Goal: Task Accomplishment & Management: Complete application form

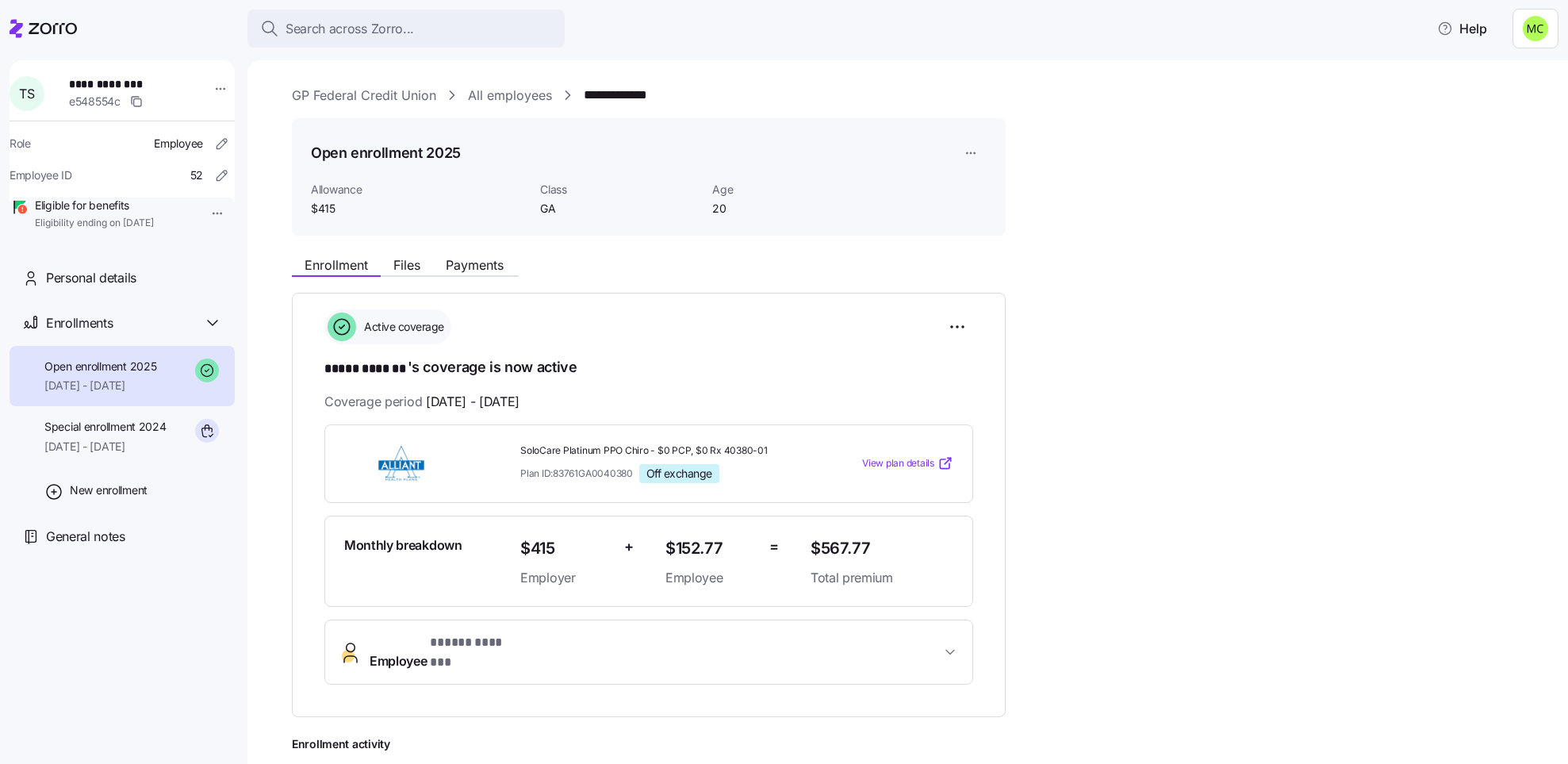
click at [391, 89] on link "GP Federal Credit Union" at bounding box center [364, 95] width 145 height 20
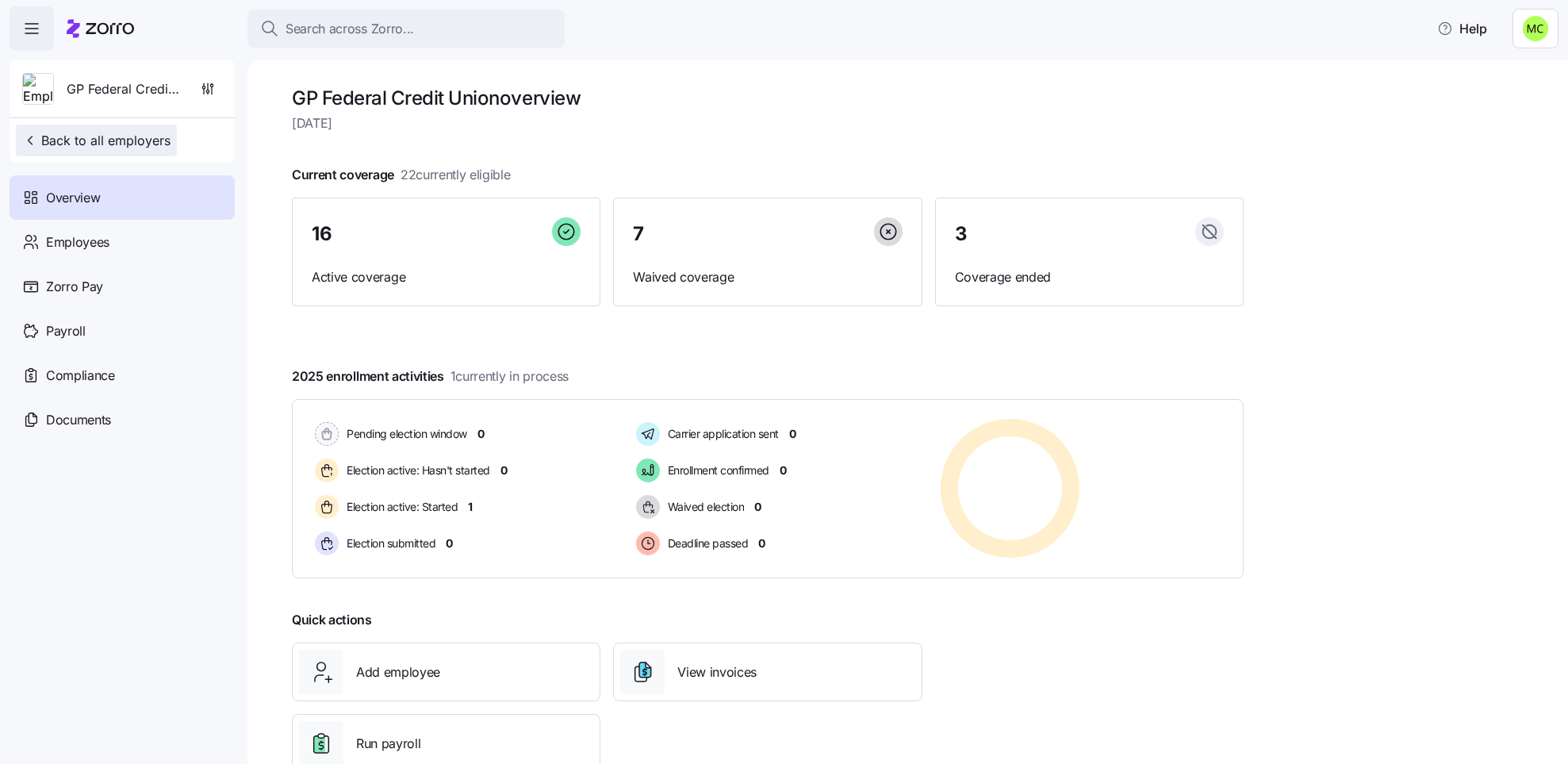
click at [147, 140] on span "Back to all employers" at bounding box center [96, 140] width 148 height 19
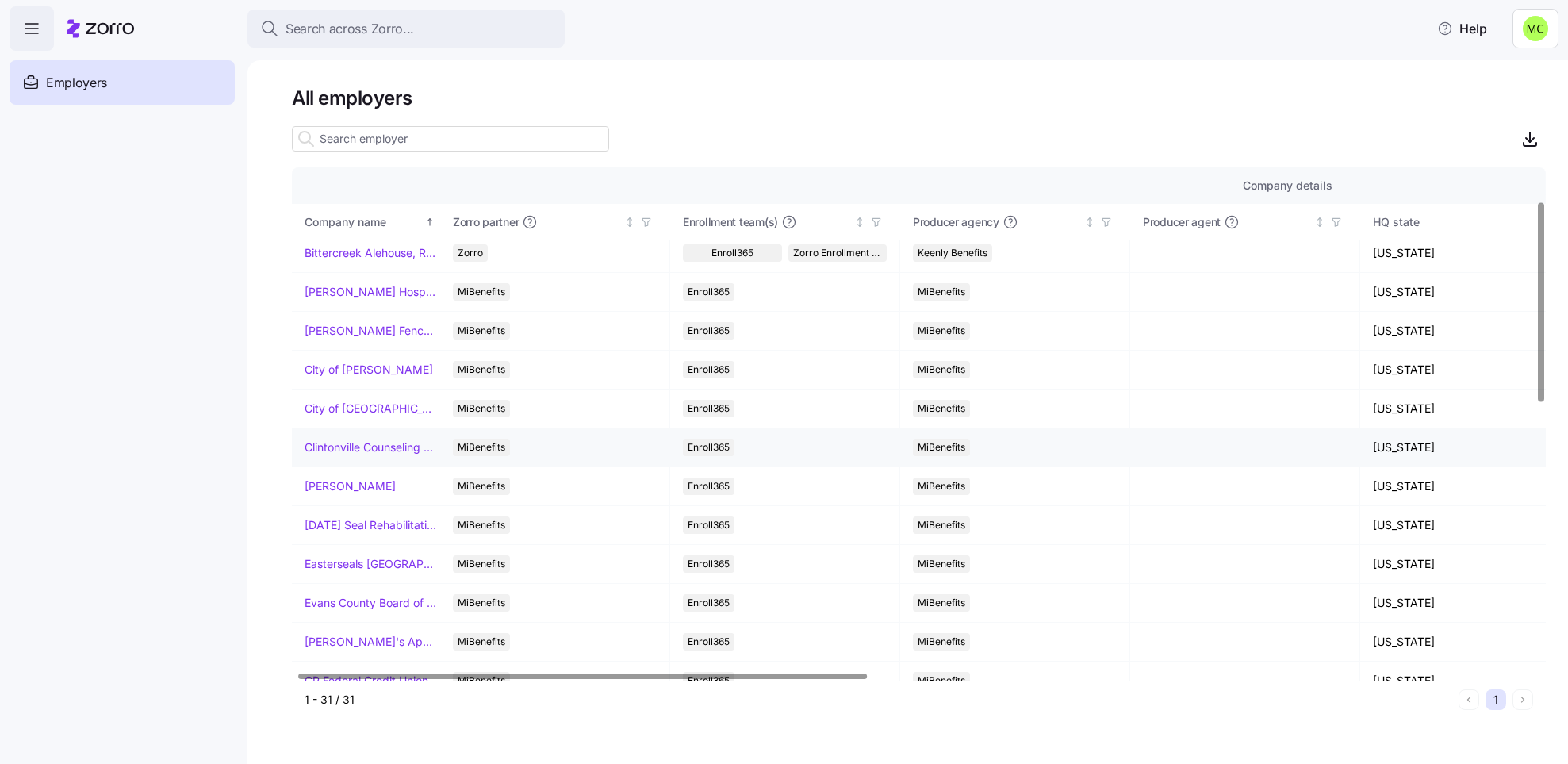
scroll to position [85, 12]
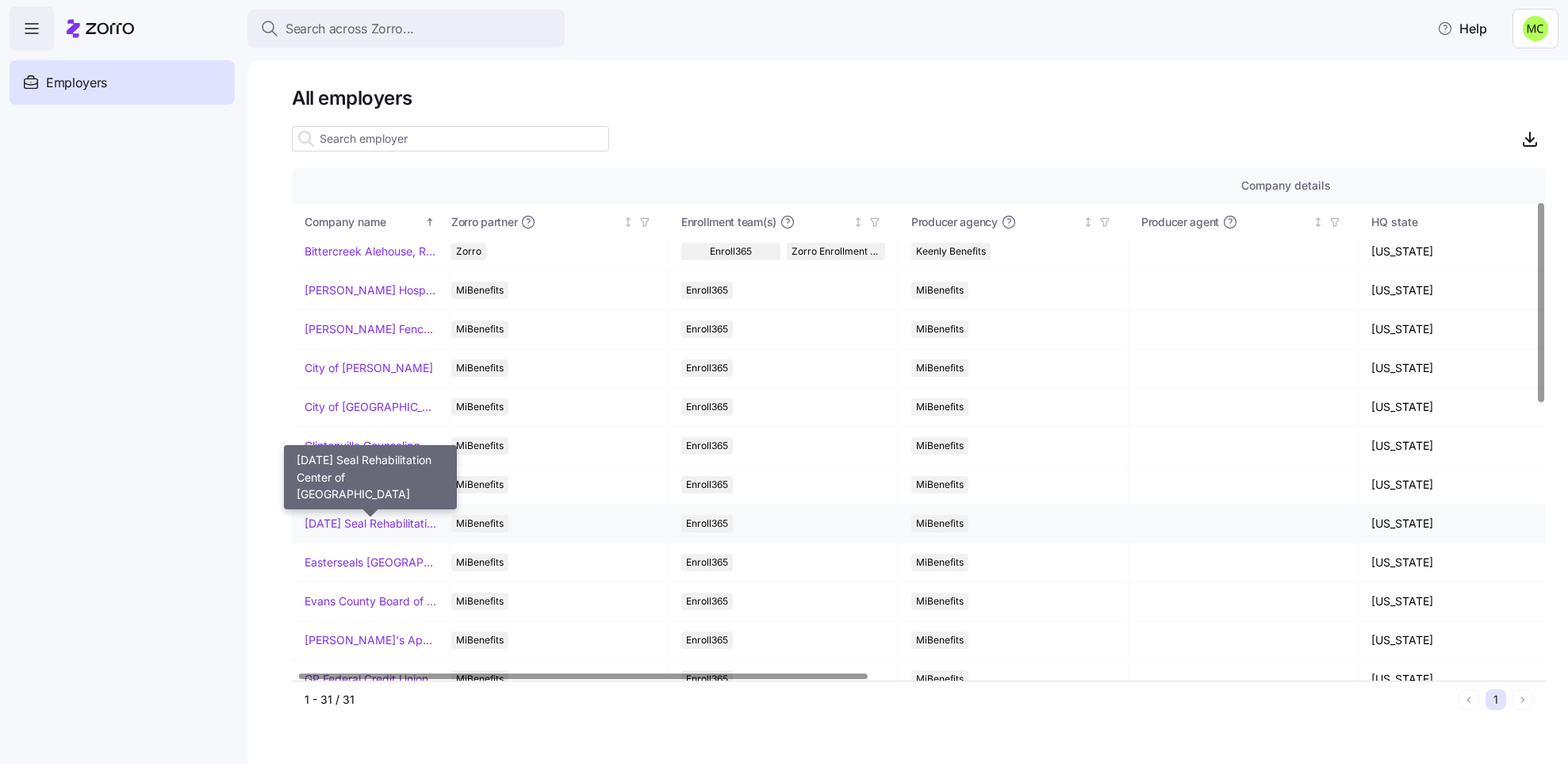
click at [400, 529] on link "[DATE] Seal Rehabilitation Center of [GEOGRAPHIC_DATA]" at bounding box center [370, 523] width 132 height 16
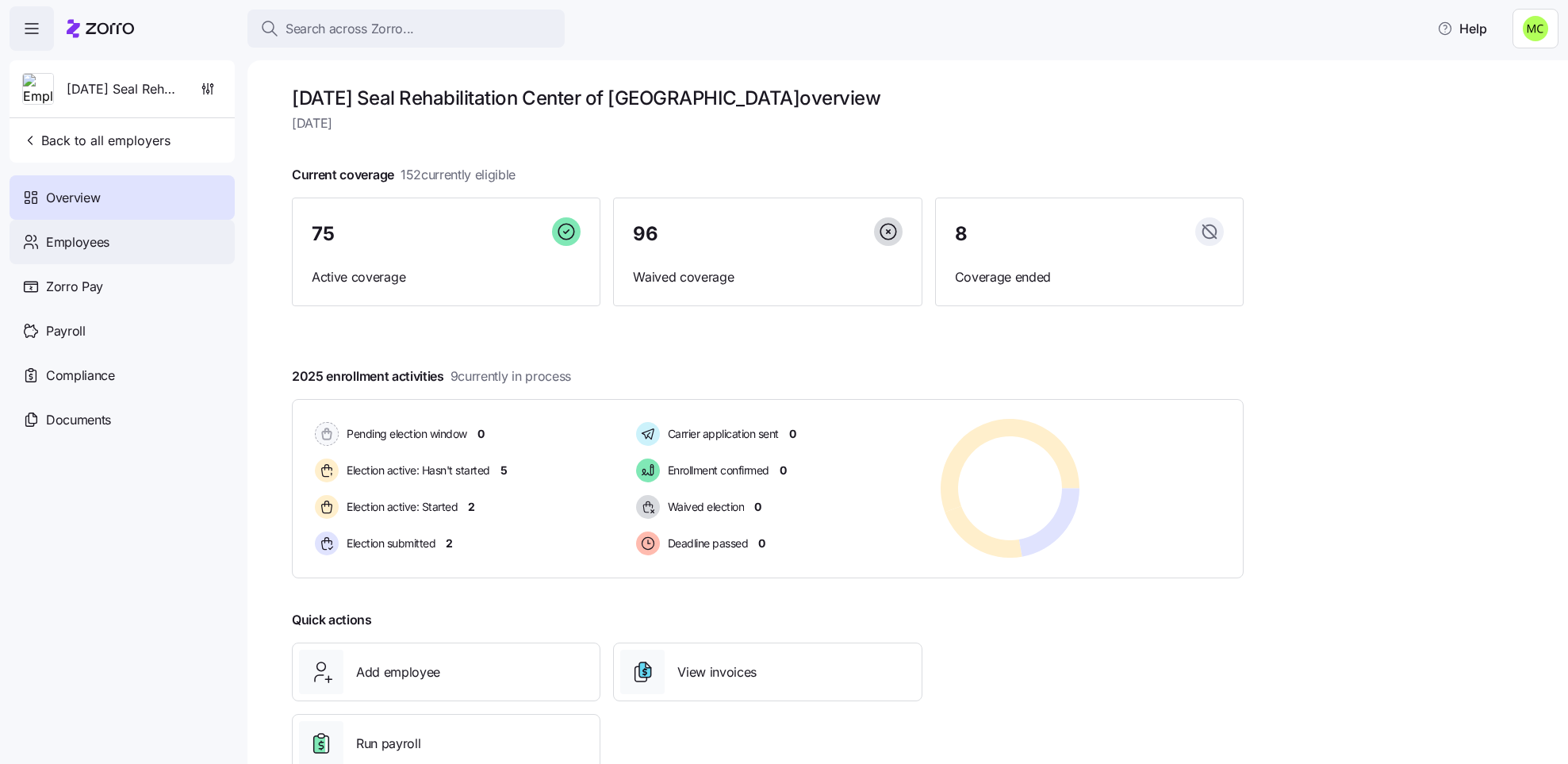
click at [98, 250] on span "Employees" at bounding box center [78, 242] width 64 height 20
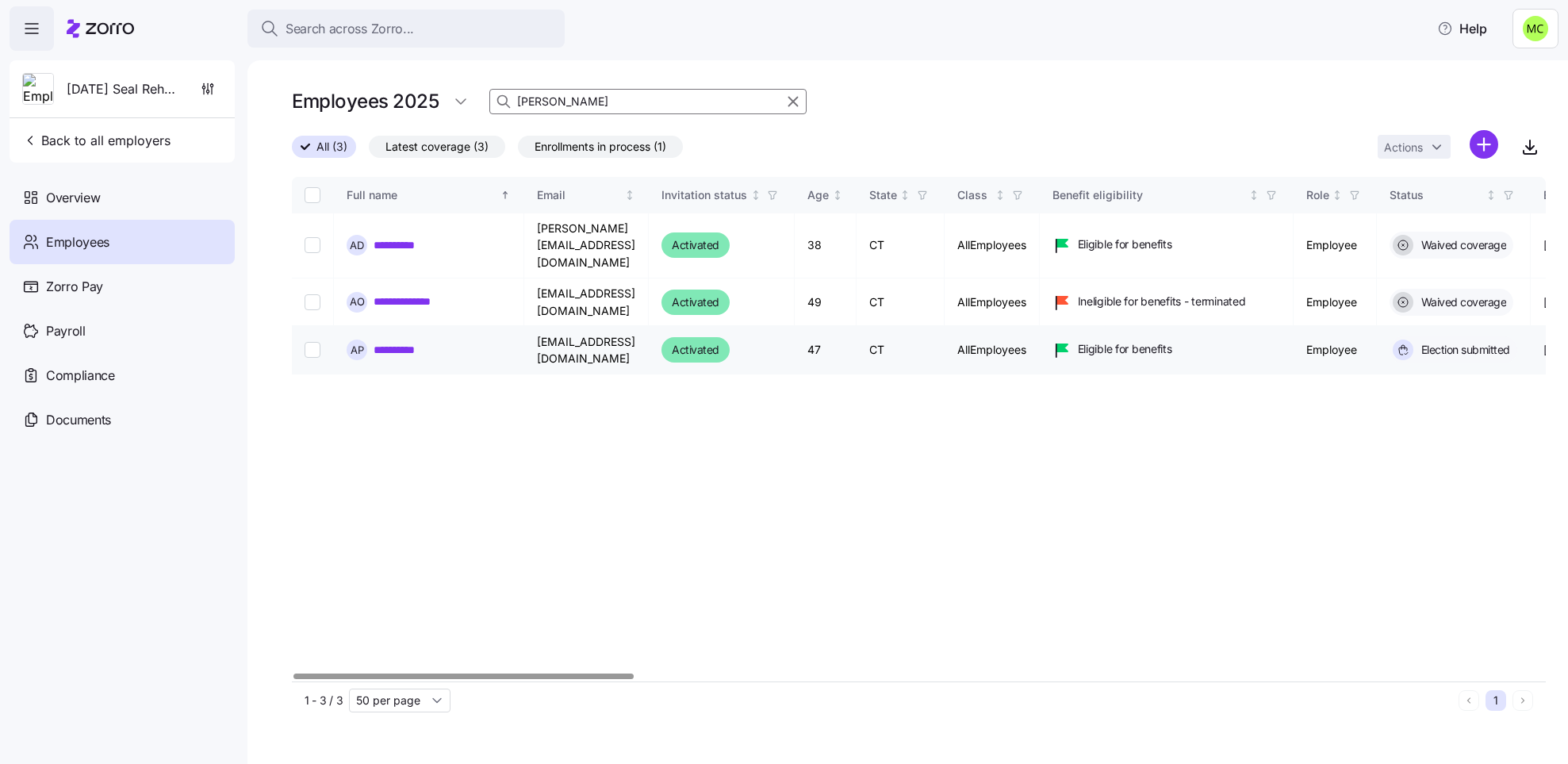
click at [391, 342] on link "**********" at bounding box center [405, 350] width 63 height 16
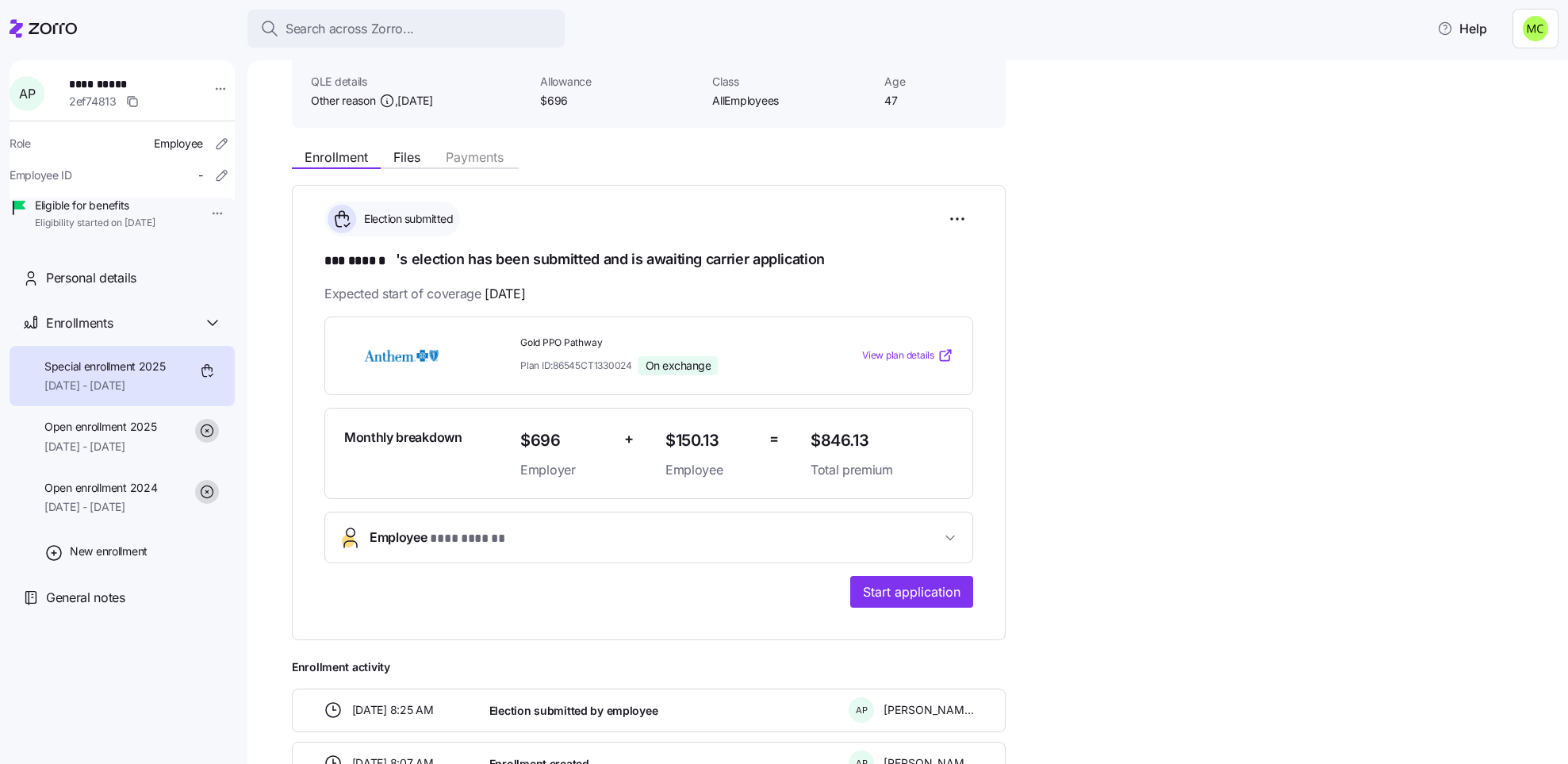
scroll to position [110, 0]
click at [890, 589] on span "Start application" at bounding box center [912, 590] width 98 height 19
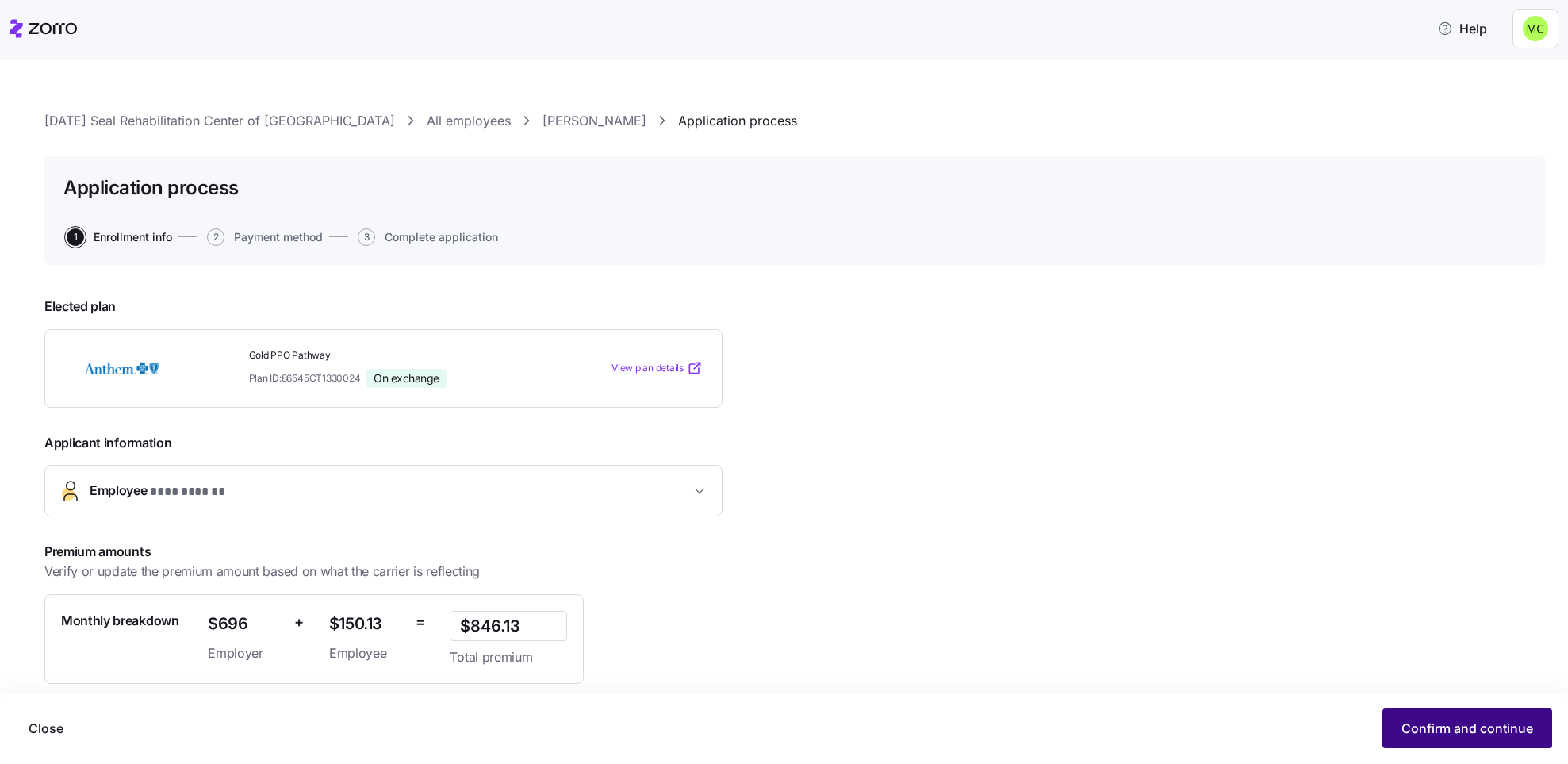
click at [1419, 722] on span "Confirm and continue" at bounding box center [1467, 728] width 132 height 19
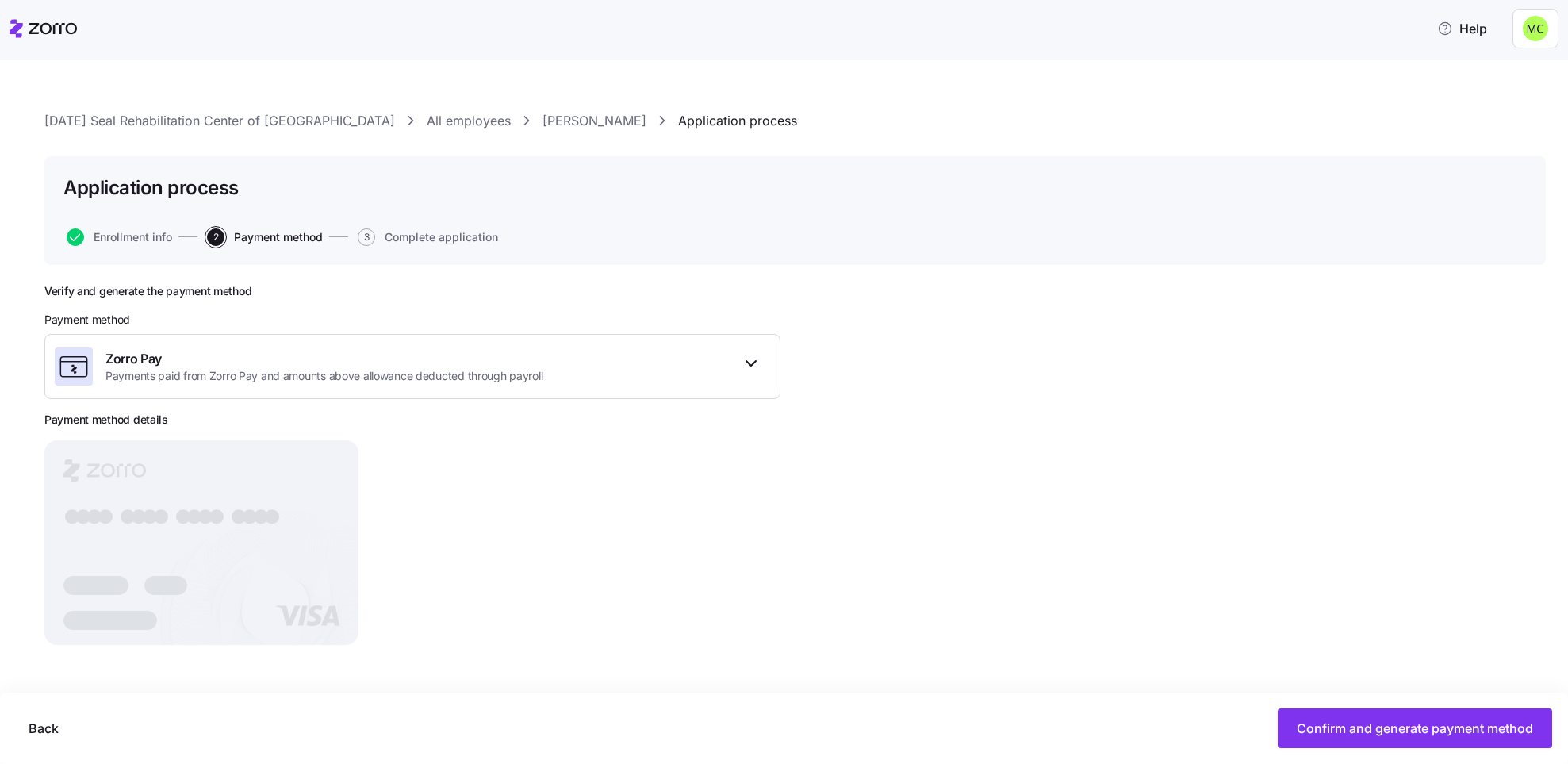
click at [1419, 722] on span "Confirm and generate payment method" at bounding box center [1414, 728] width 236 height 19
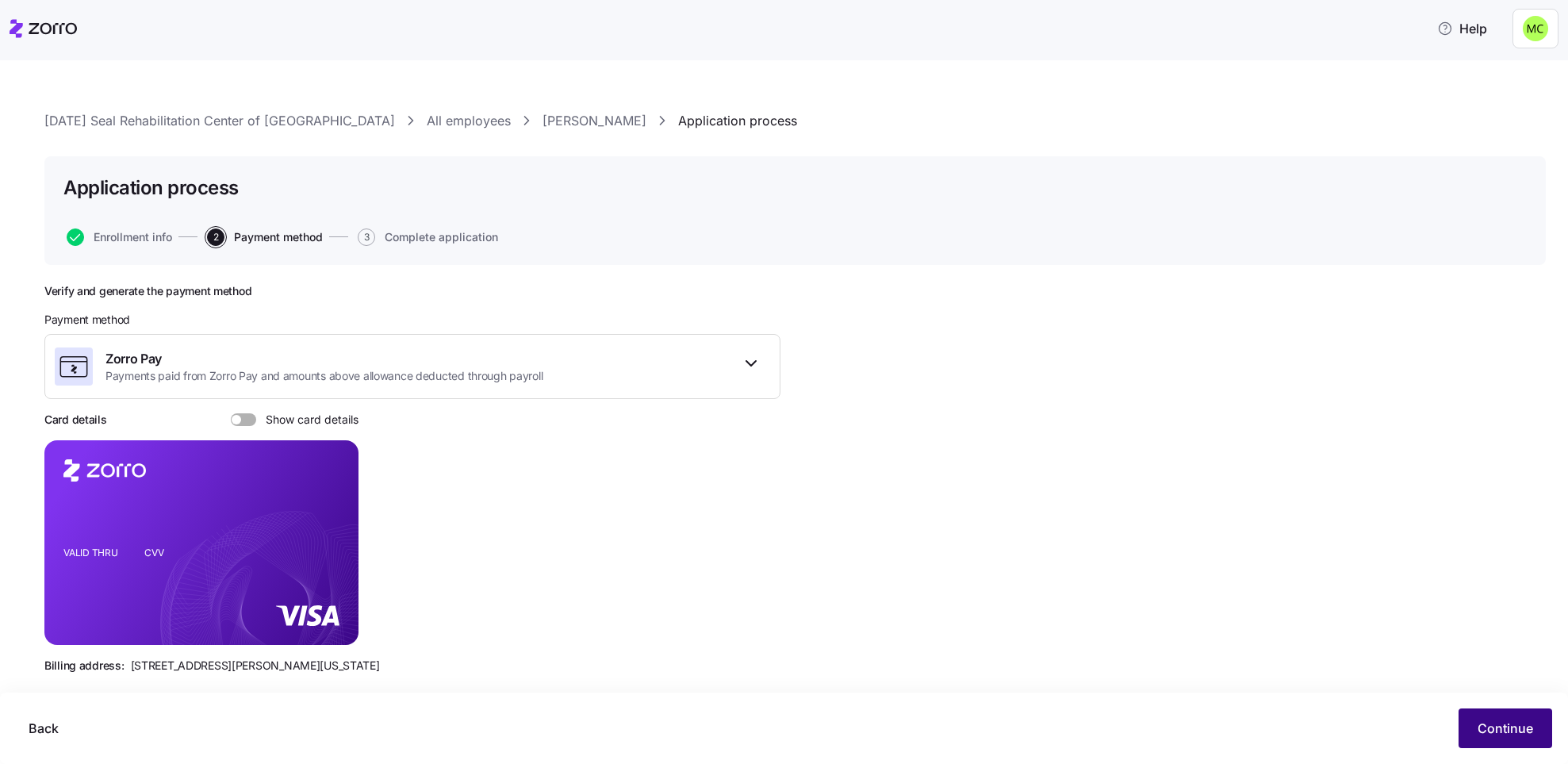
click at [1495, 724] on span "Continue" at bounding box center [1505, 728] width 56 height 19
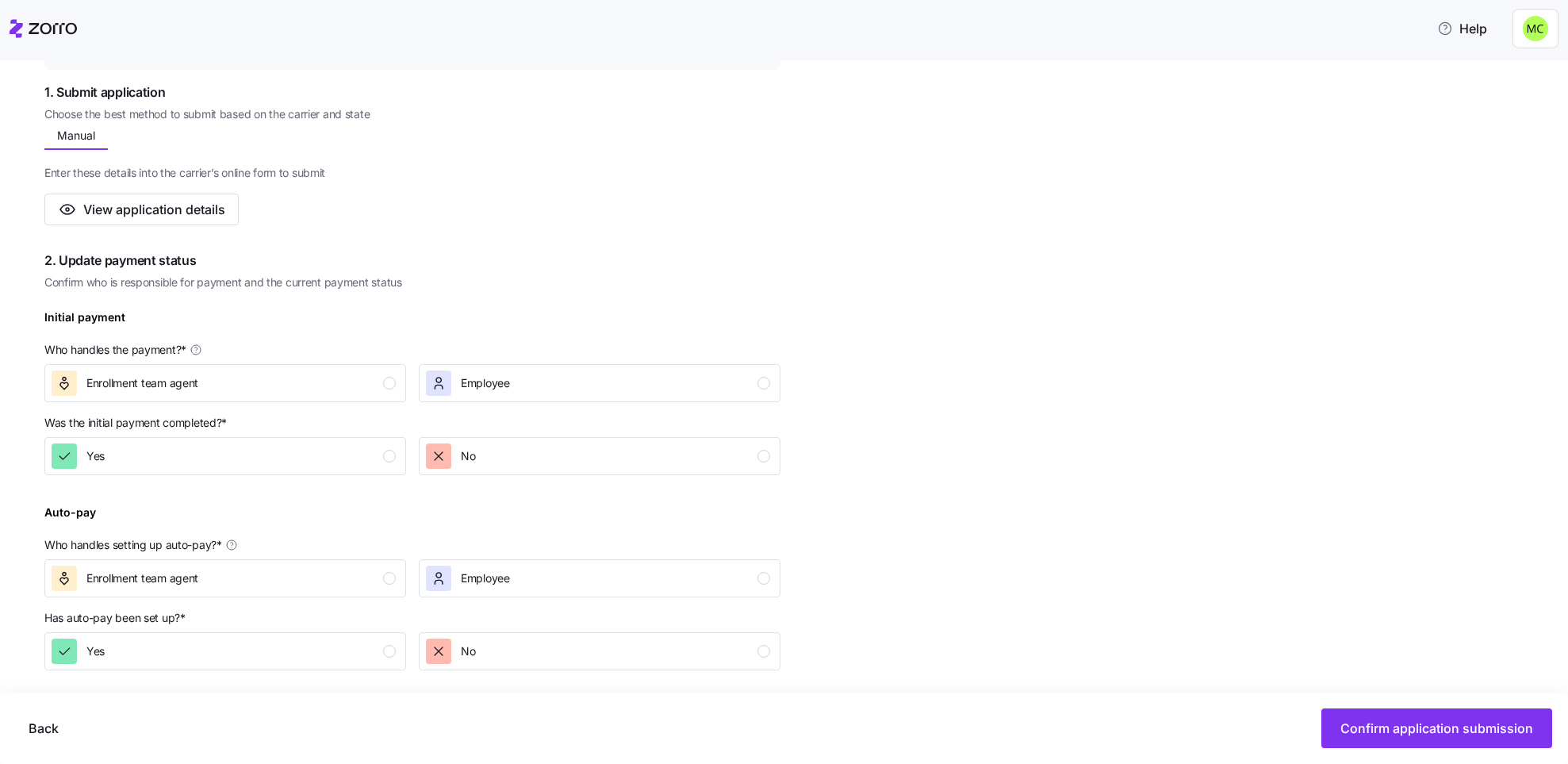
scroll to position [259, 0]
click at [374, 374] on div "Enrollment team agent" at bounding box center [223, 381] width 344 height 25
click at [519, 448] on div "No" at bounding box center [598, 454] width 344 height 25
click at [539, 578] on div "Employee" at bounding box center [598, 576] width 344 height 25
click at [550, 648] on div "No" at bounding box center [598, 650] width 344 height 25
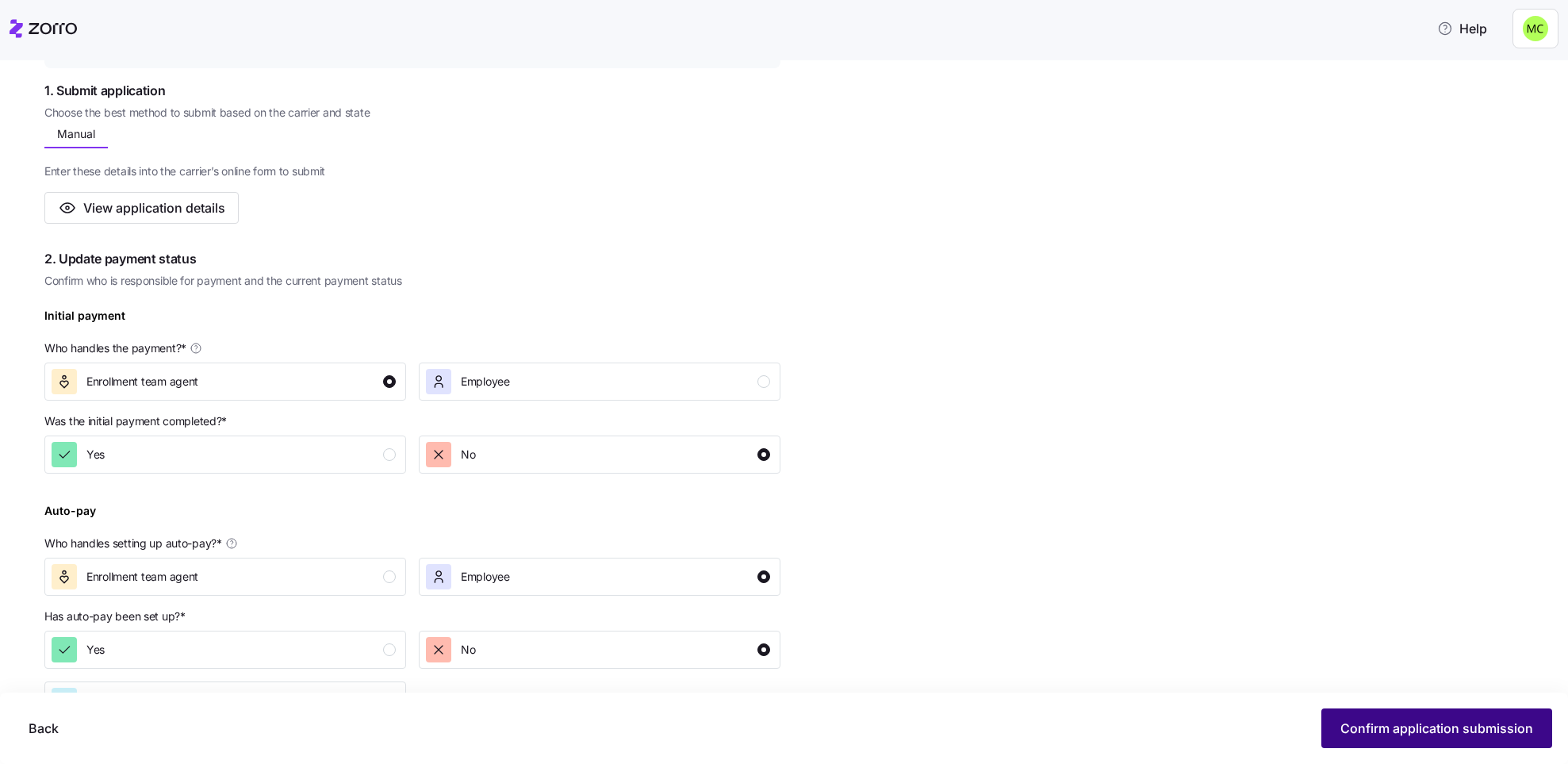
click at [1393, 728] on span "Confirm application submission" at bounding box center [1436, 728] width 193 height 19
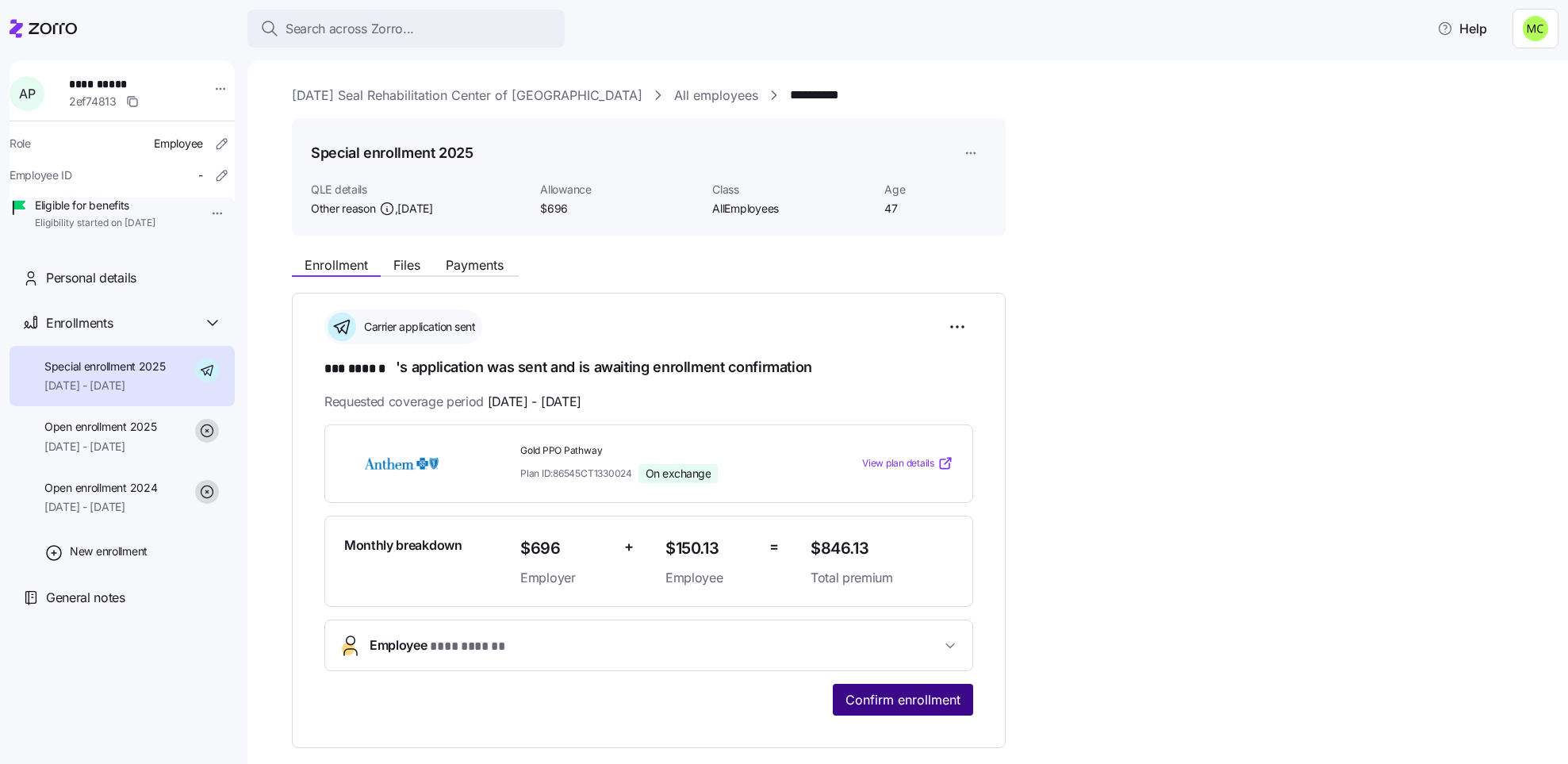
click at [917, 703] on span "Confirm enrollment" at bounding box center [903, 700] width 115 height 19
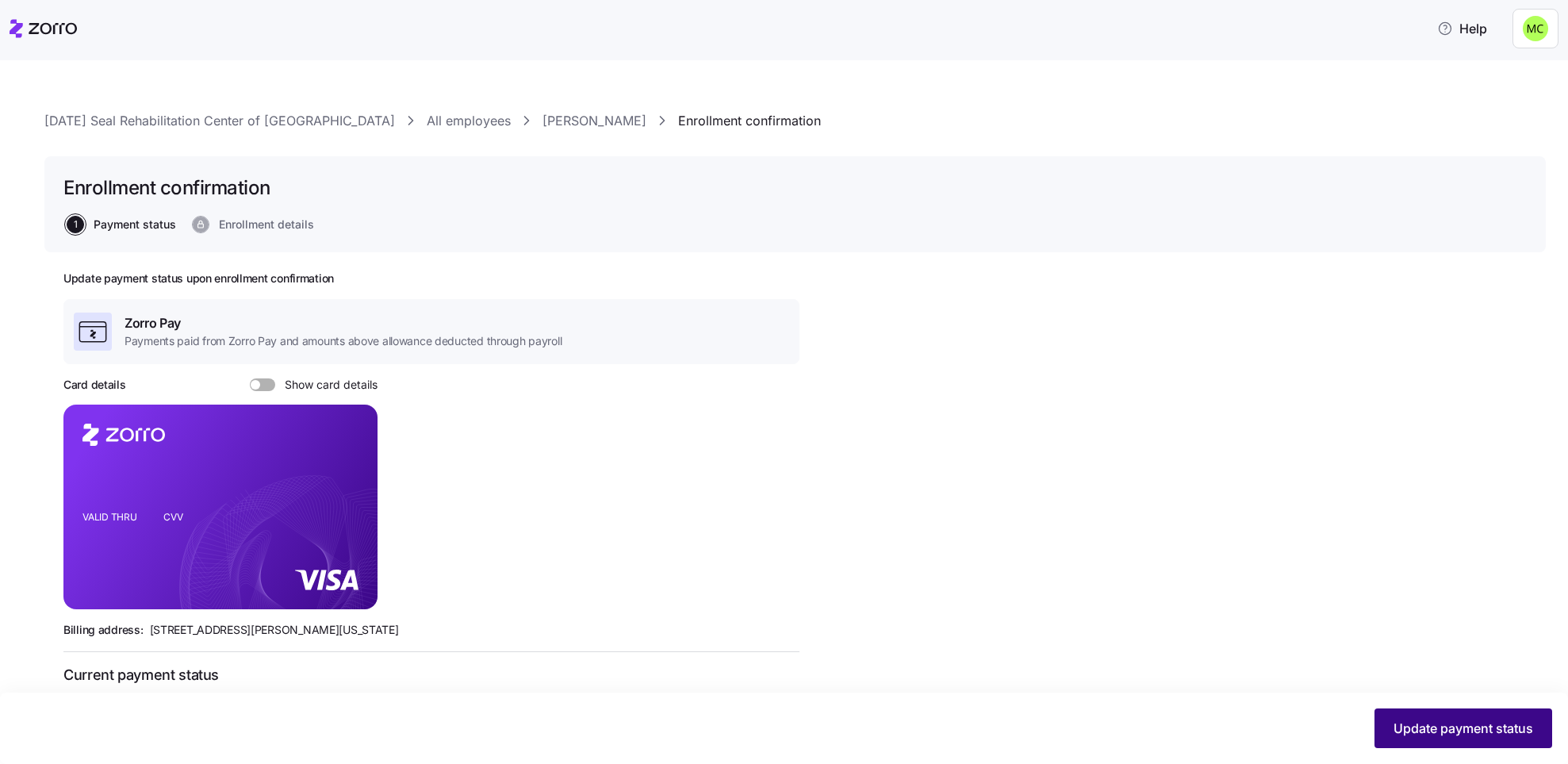
click at [1442, 717] on button "Update payment status" at bounding box center [1463, 727] width 178 height 39
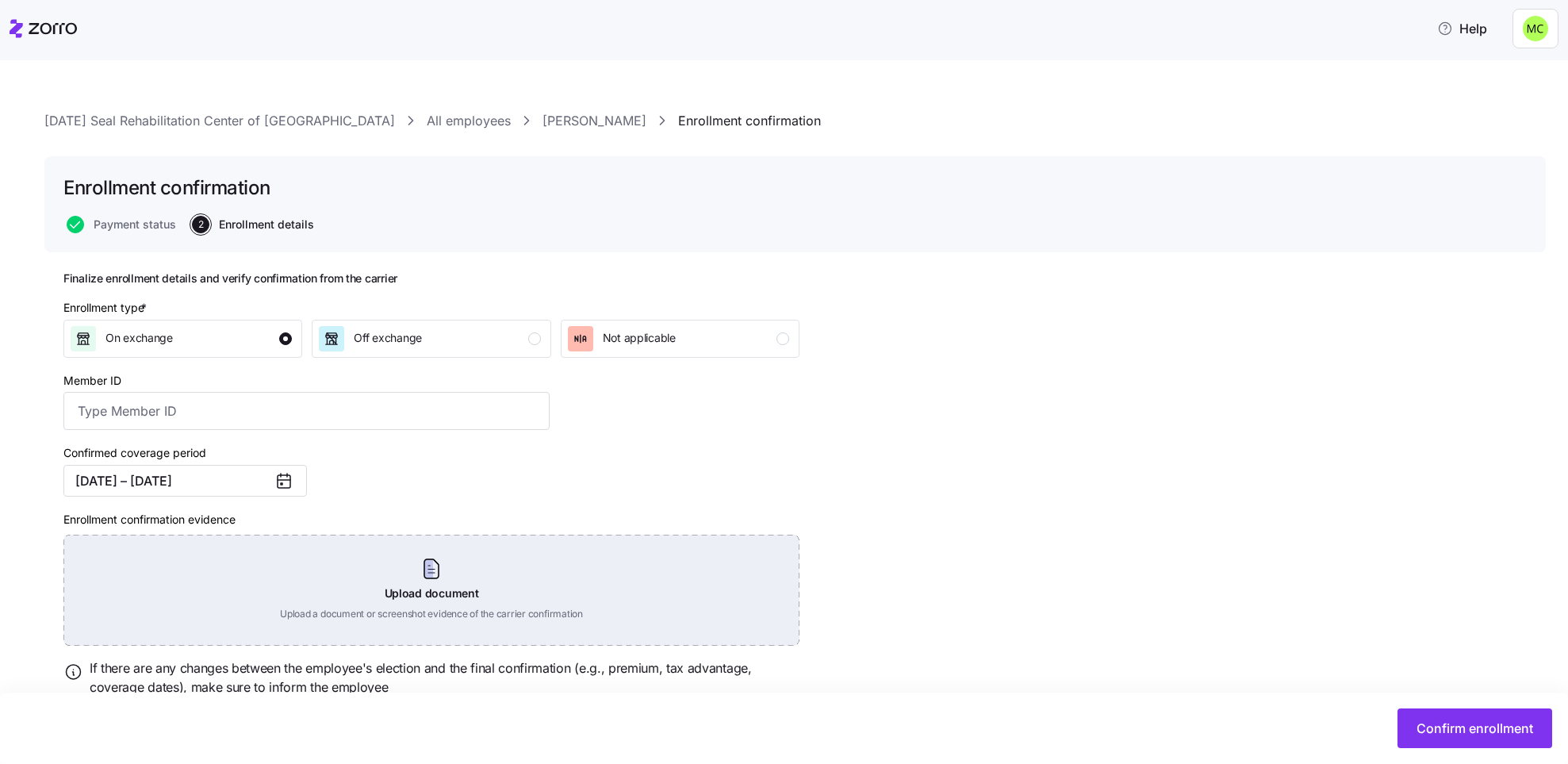
click at [464, 591] on div "Upload document Upload a document or screenshot evidence of the carrier confirm…" at bounding box center [431, 590] width 736 height 111
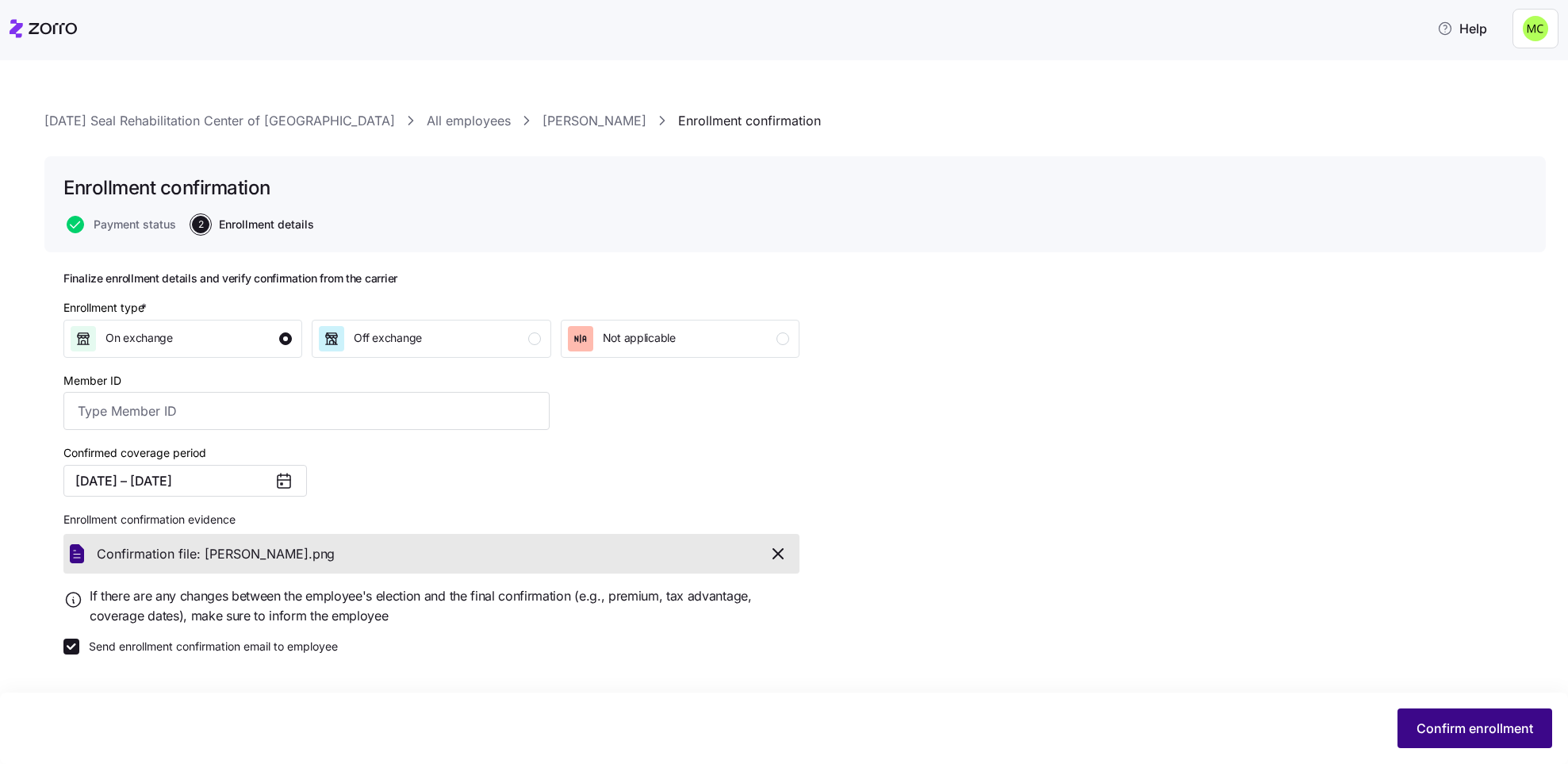
click at [1459, 724] on span "Confirm enrollment" at bounding box center [1475, 728] width 117 height 19
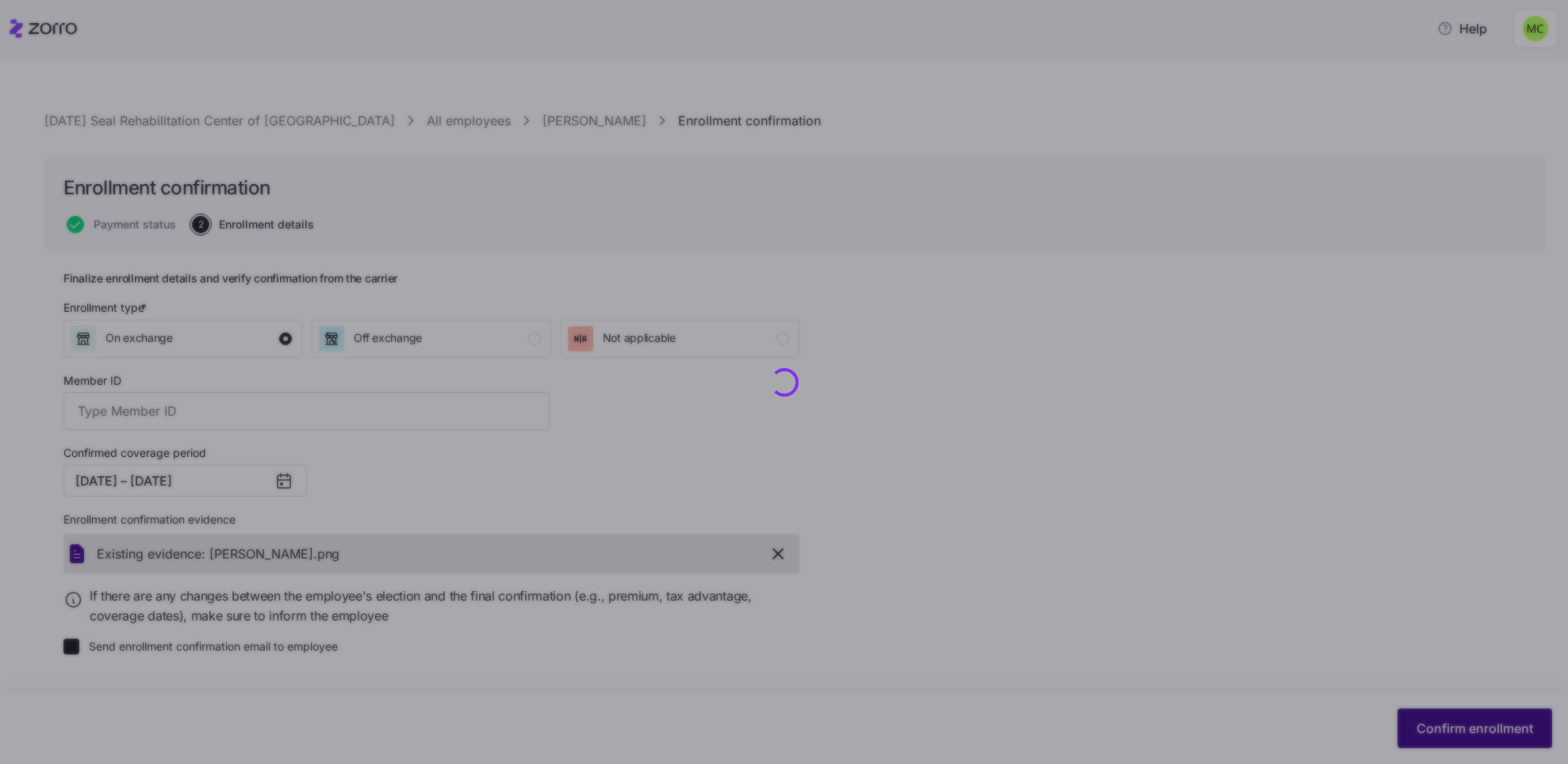
checkbox input "false"
